Goal: Information Seeking & Learning: Learn about a topic

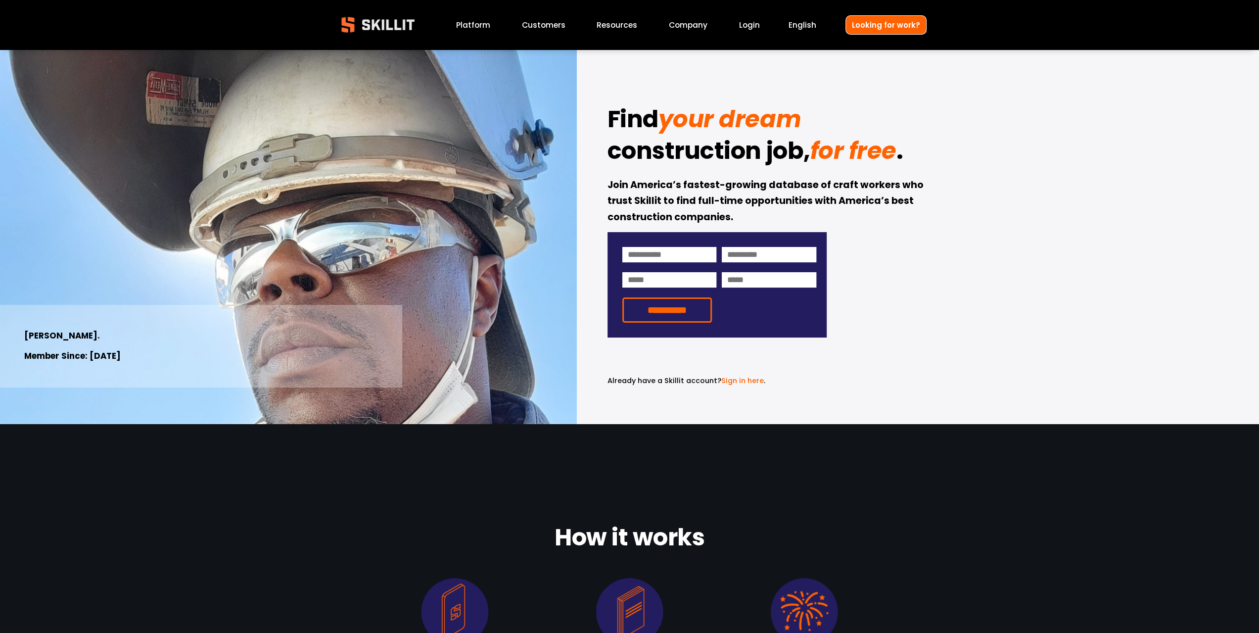
click at [608, 20] on span "Resources" at bounding box center [617, 24] width 41 height 11
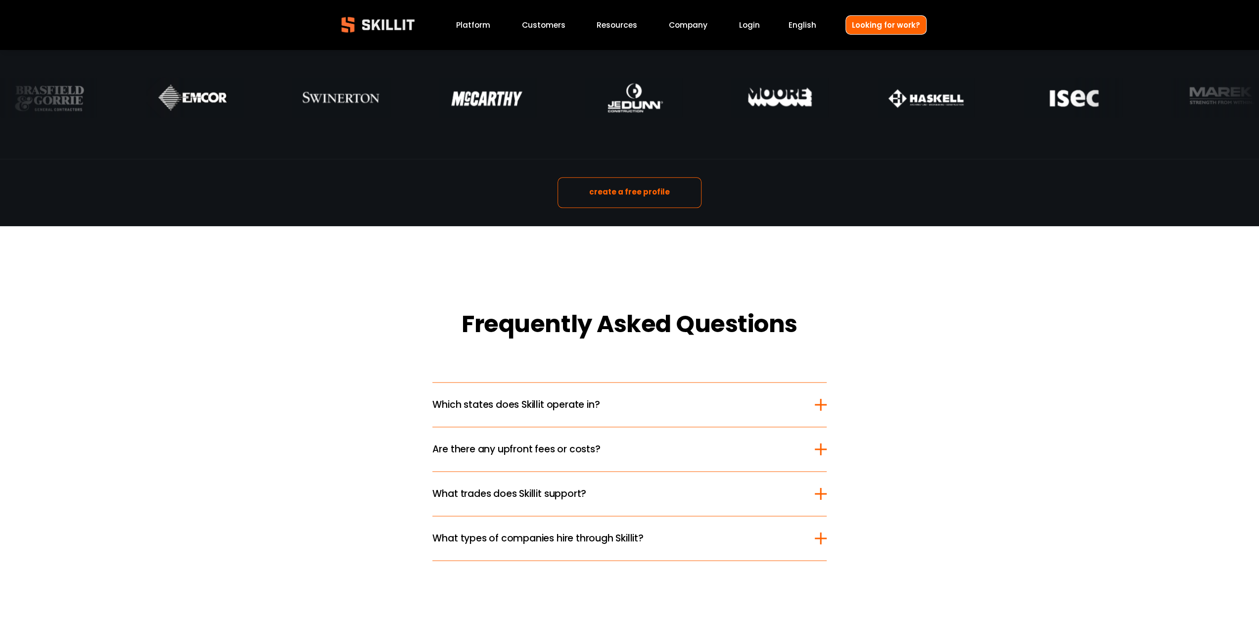
scroll to position [1237, 0]
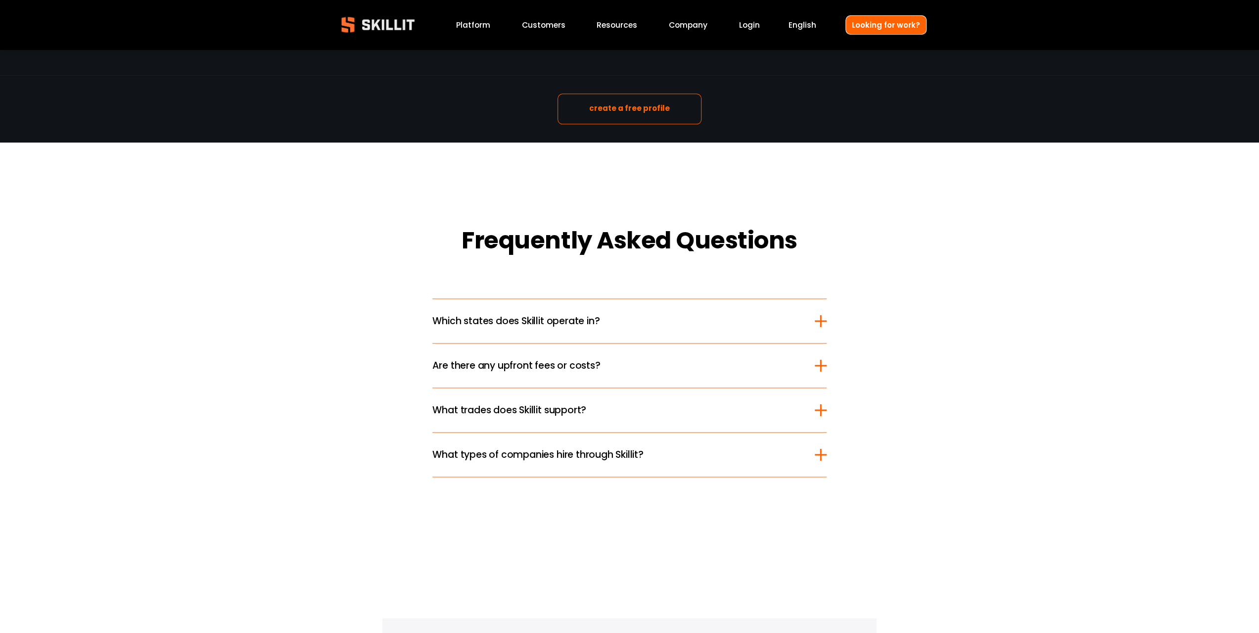
click at [777, 323] on span "Which states does Skillit operate in?" at bounding box center [623, 321] width 382 height 14
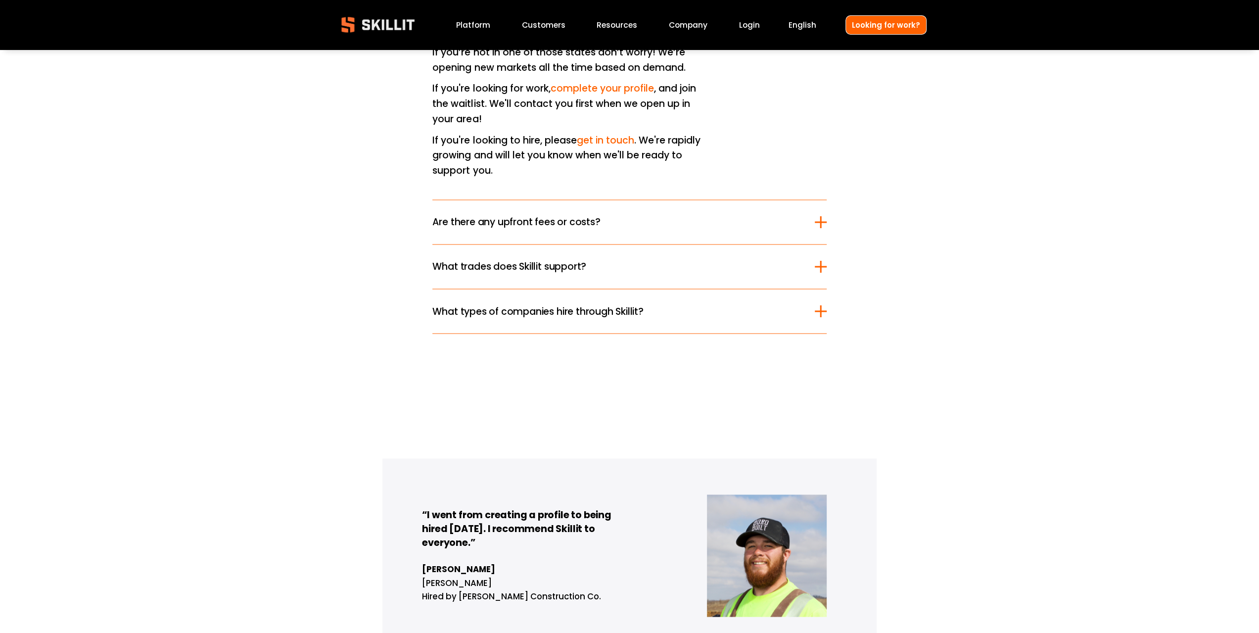
scroll to position [1632, 0]
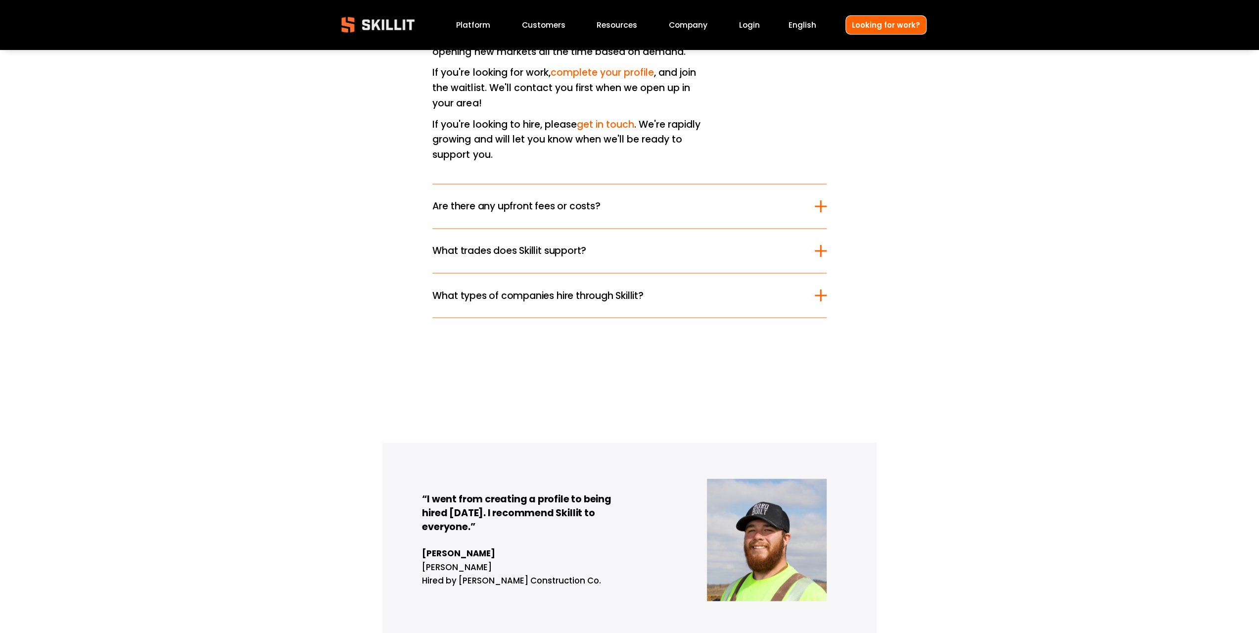
click at [713, 199] on span "Are there any upfront fees or costs?" at bounding box center [623, 206] width 382 height 14
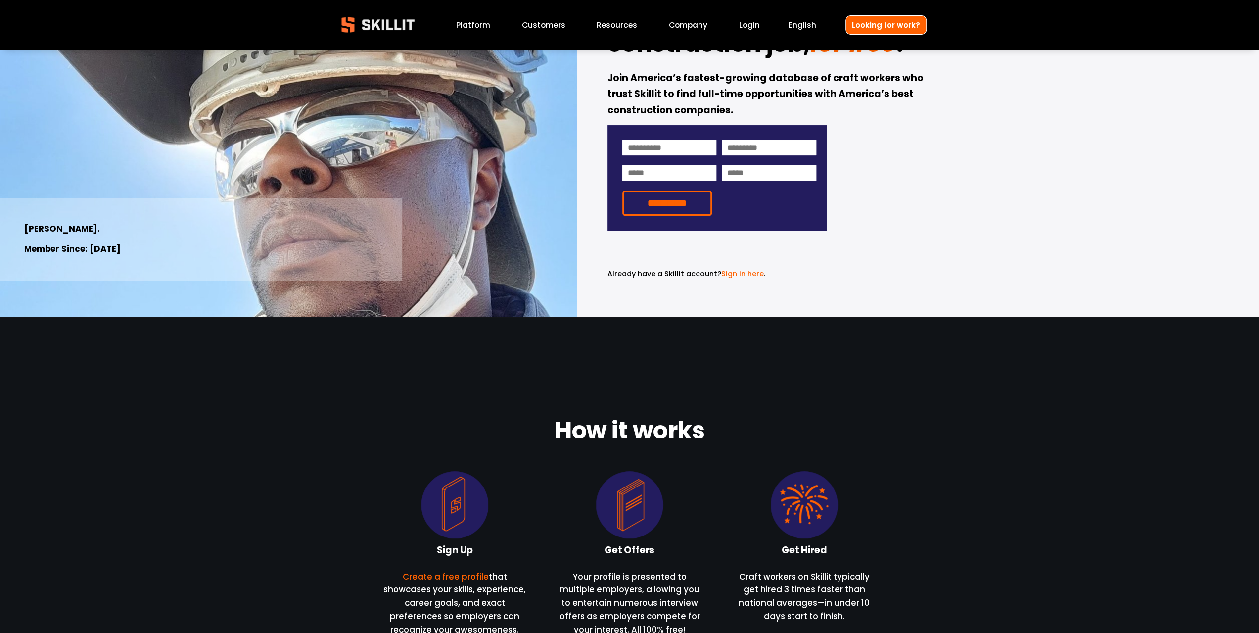
scroll to position [0, 0]
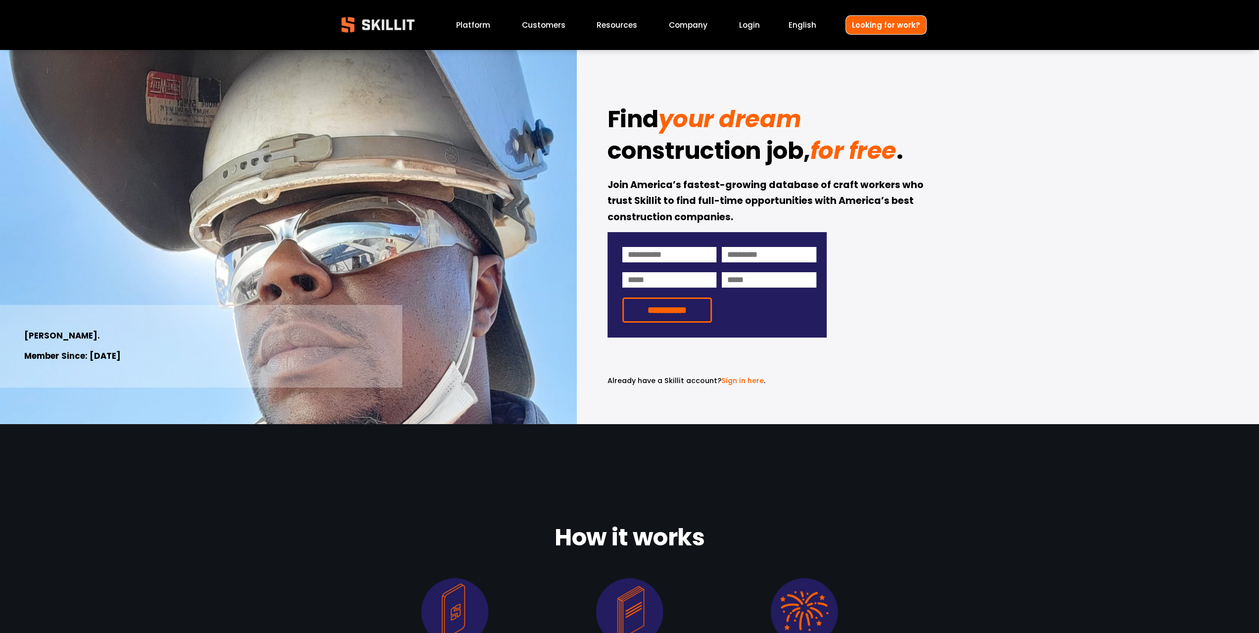
click at [688, 22] on link "Company" at bounding box center [688, 24] width 39 height 13
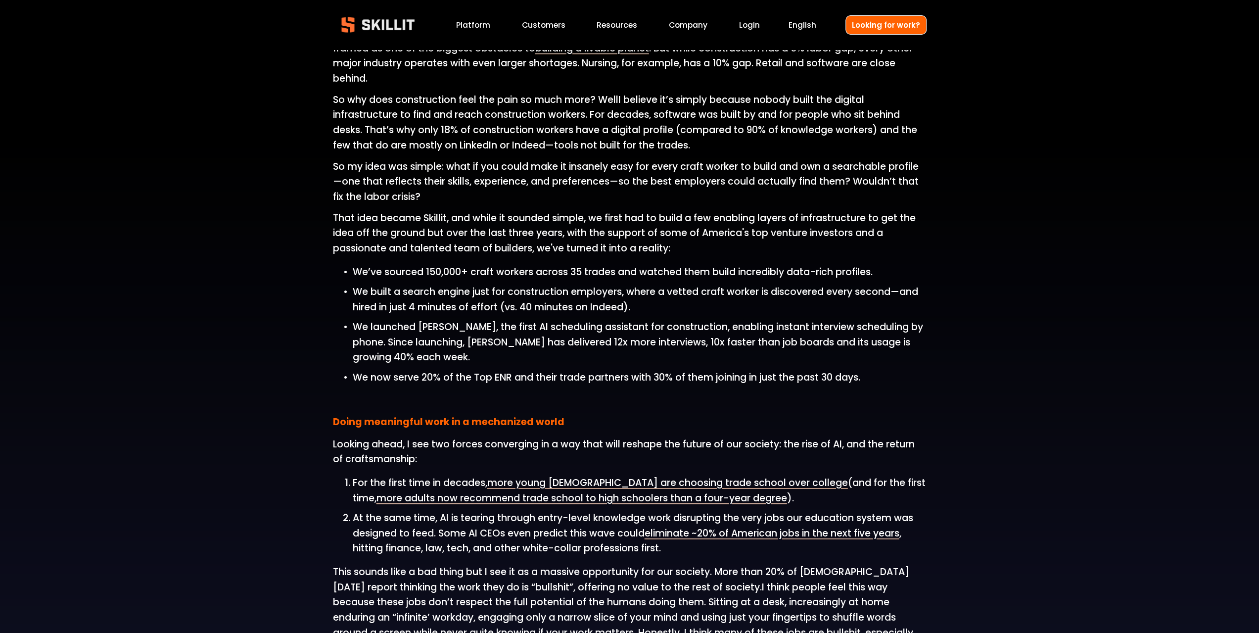
scroll to position [643, 0]
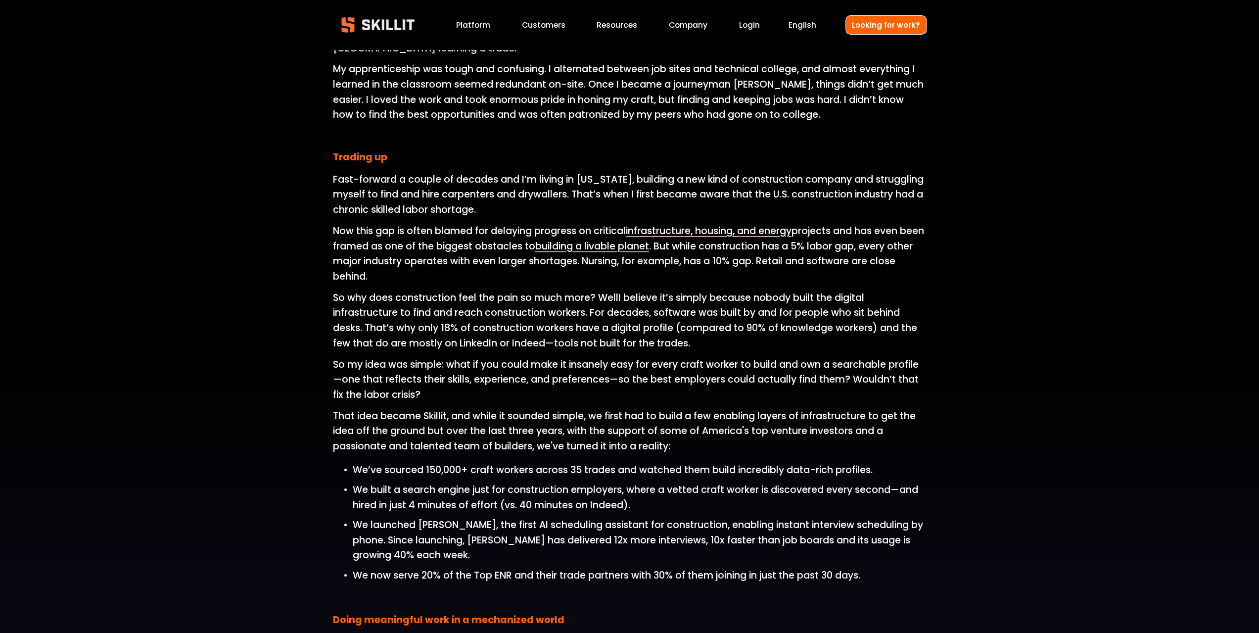
click at [482, 24] on link "Platform" at bounding box center [473, 24] width 34 height 13
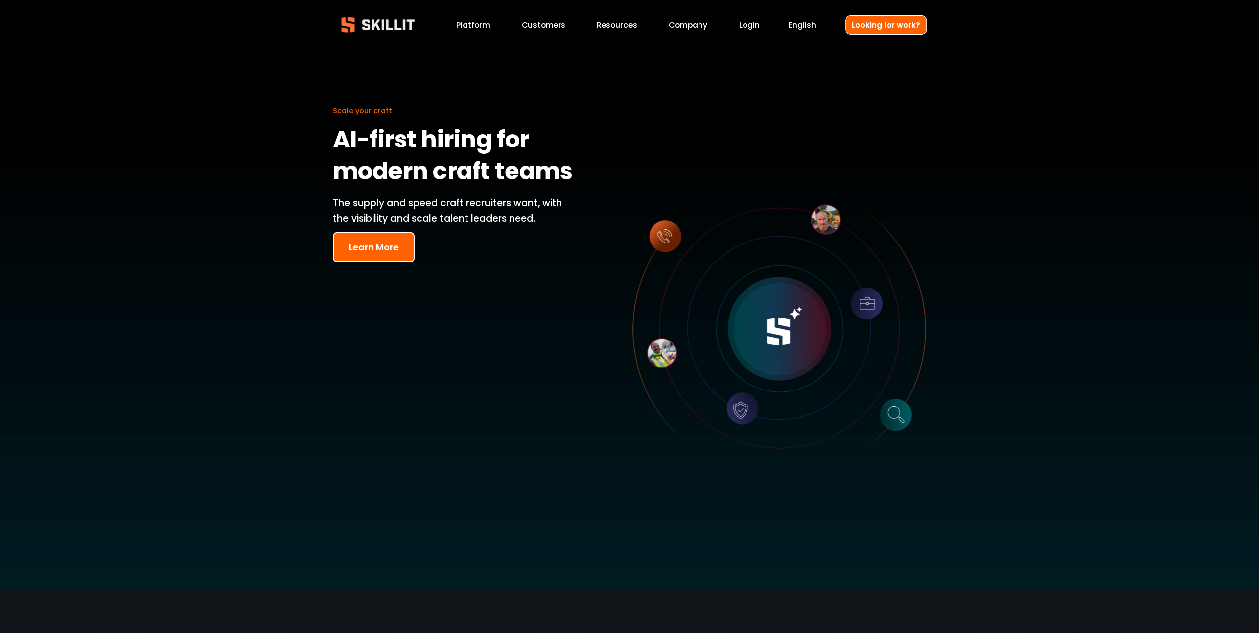
click at [379, 242] on button "Learn More" at bounding box center [374, 247] width 82 height 30
